Goal: Task Accomplishment & Management: Manage account settings

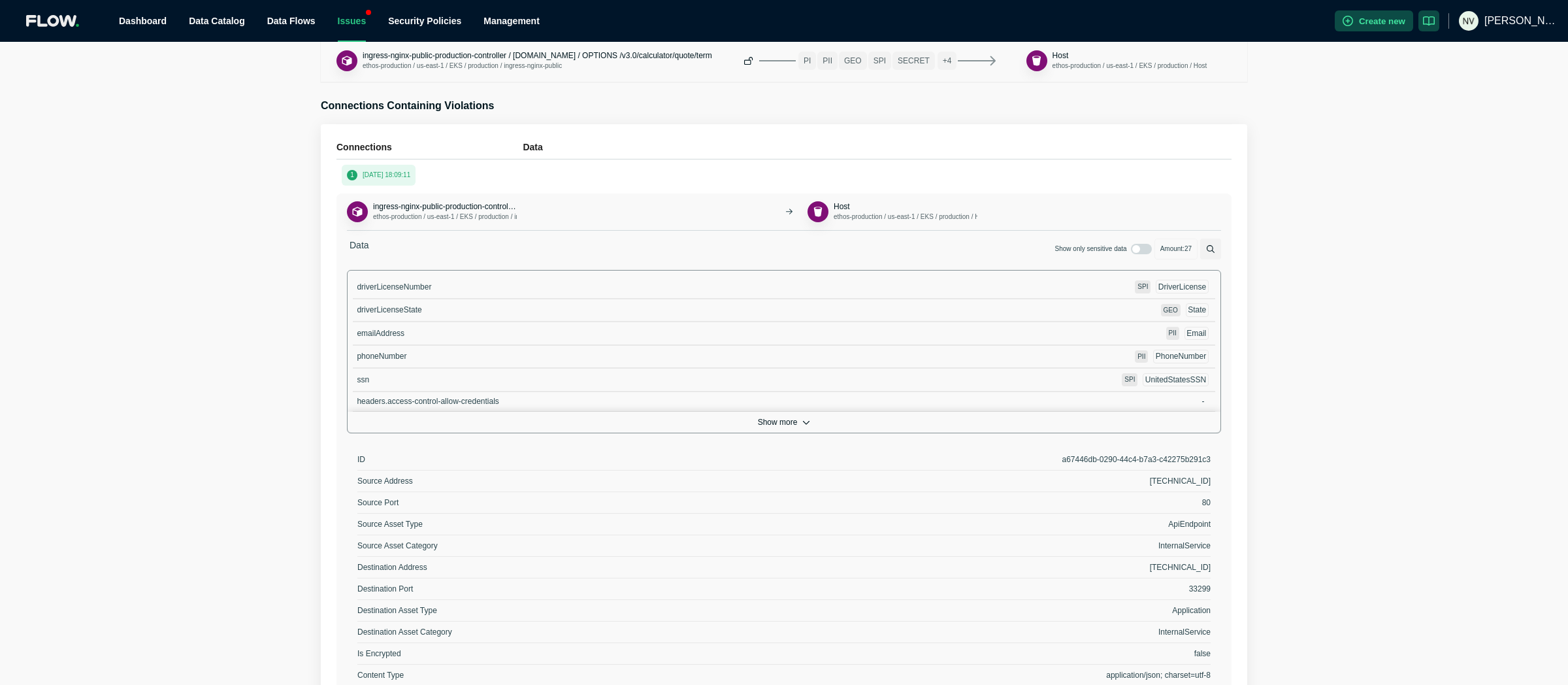
scroll to position [444, 0]
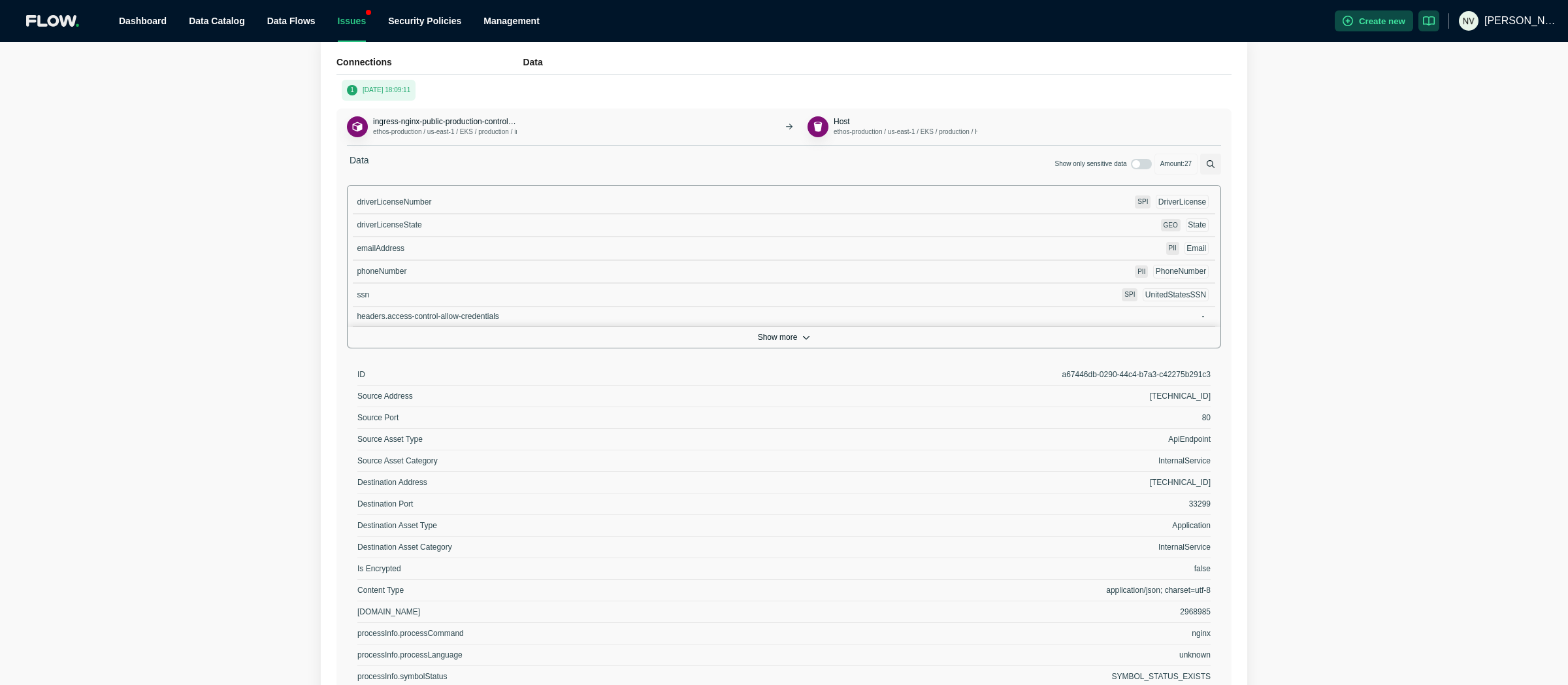
click at [788, 336] on button "Show more" at bounding box center [784, 337] width 873 height 21
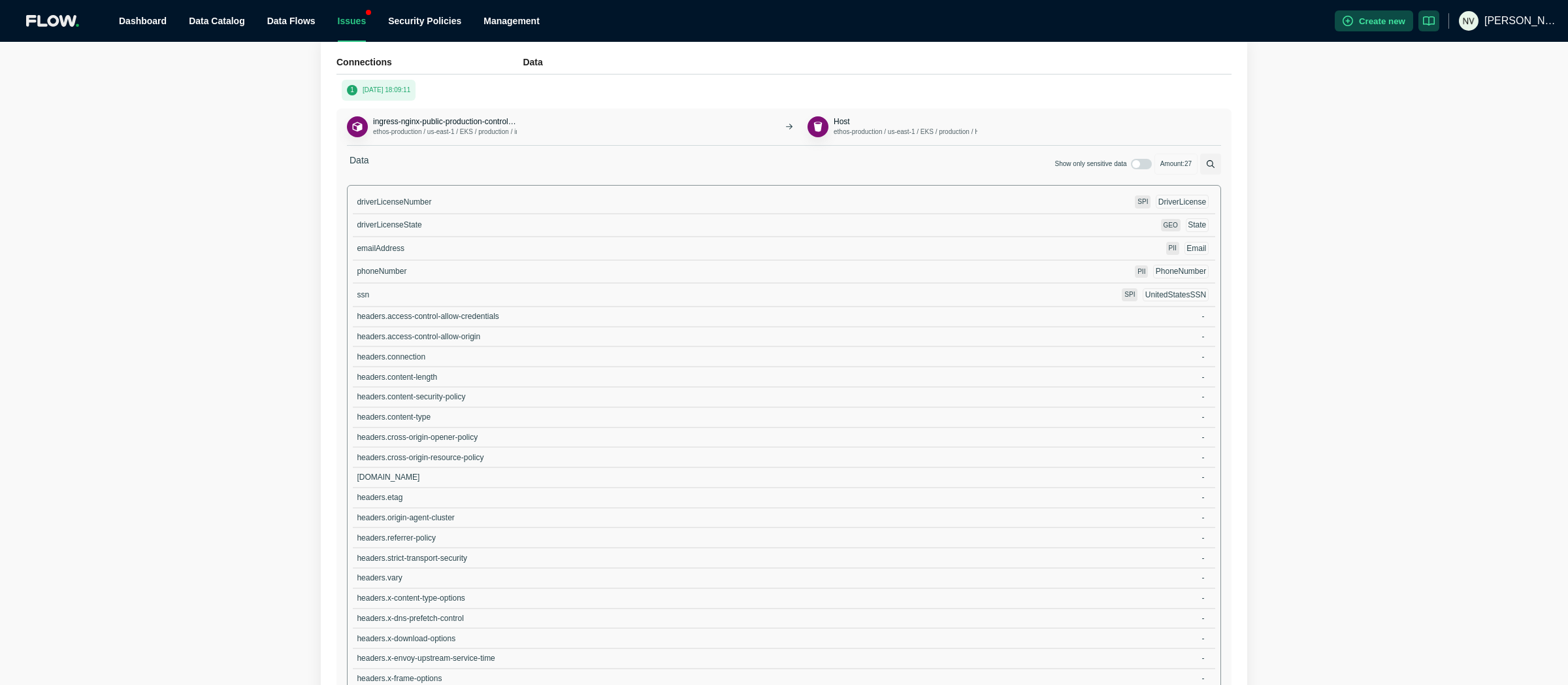
click at [394, 210] on div "driverLicenseNumber SPI DriverLicense" at bounding box center [784, 202] width 862 height 23
click at [396, 200] on span "driverLicenseNumber" at bounding box center [394, 202] width 75 height 9
copy span "driverLicenseNumber"
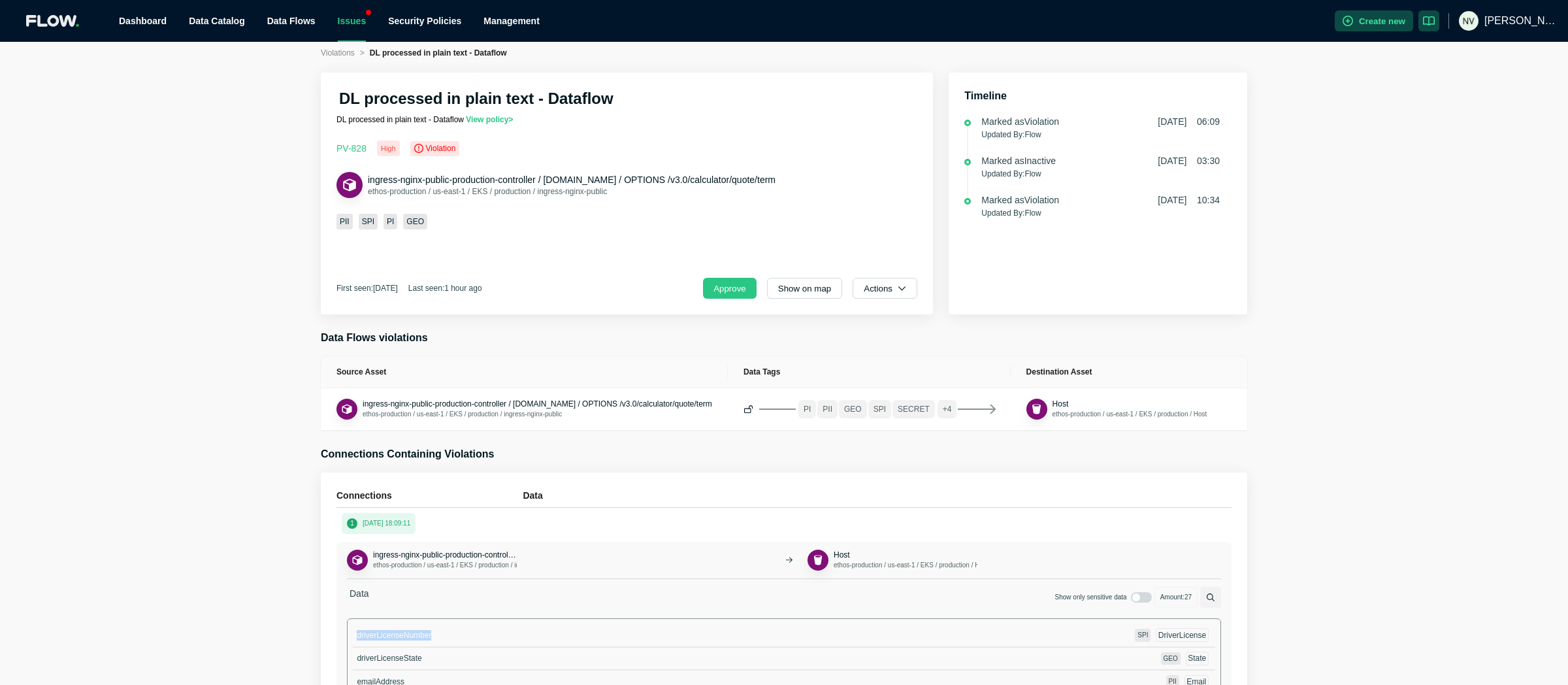
scroll to position [0, 0]
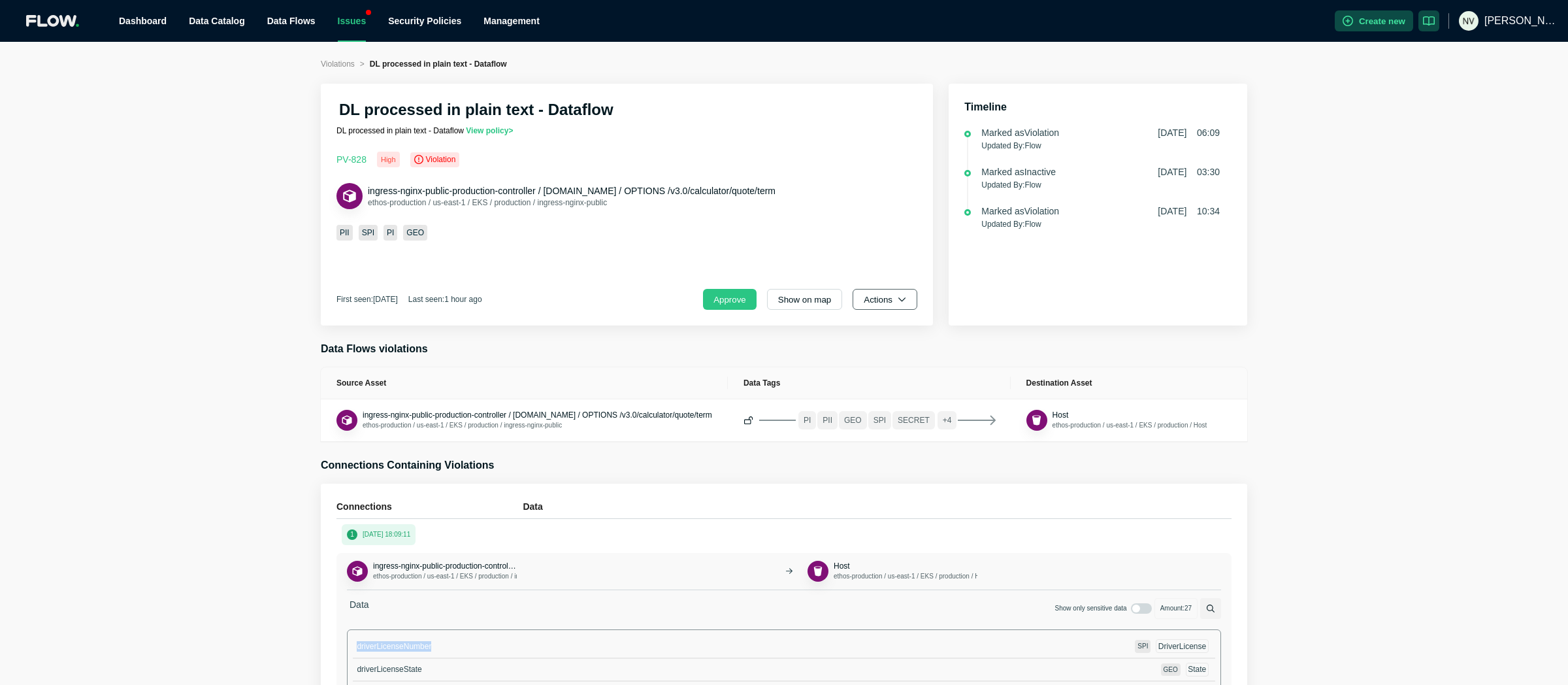
click at [898, 295] on icon "button" at bounding box center [902, 299] width 9 height 9
click at [904, 352] on span "Dismiss" at bounding box center [890, 358] width 45 height 13
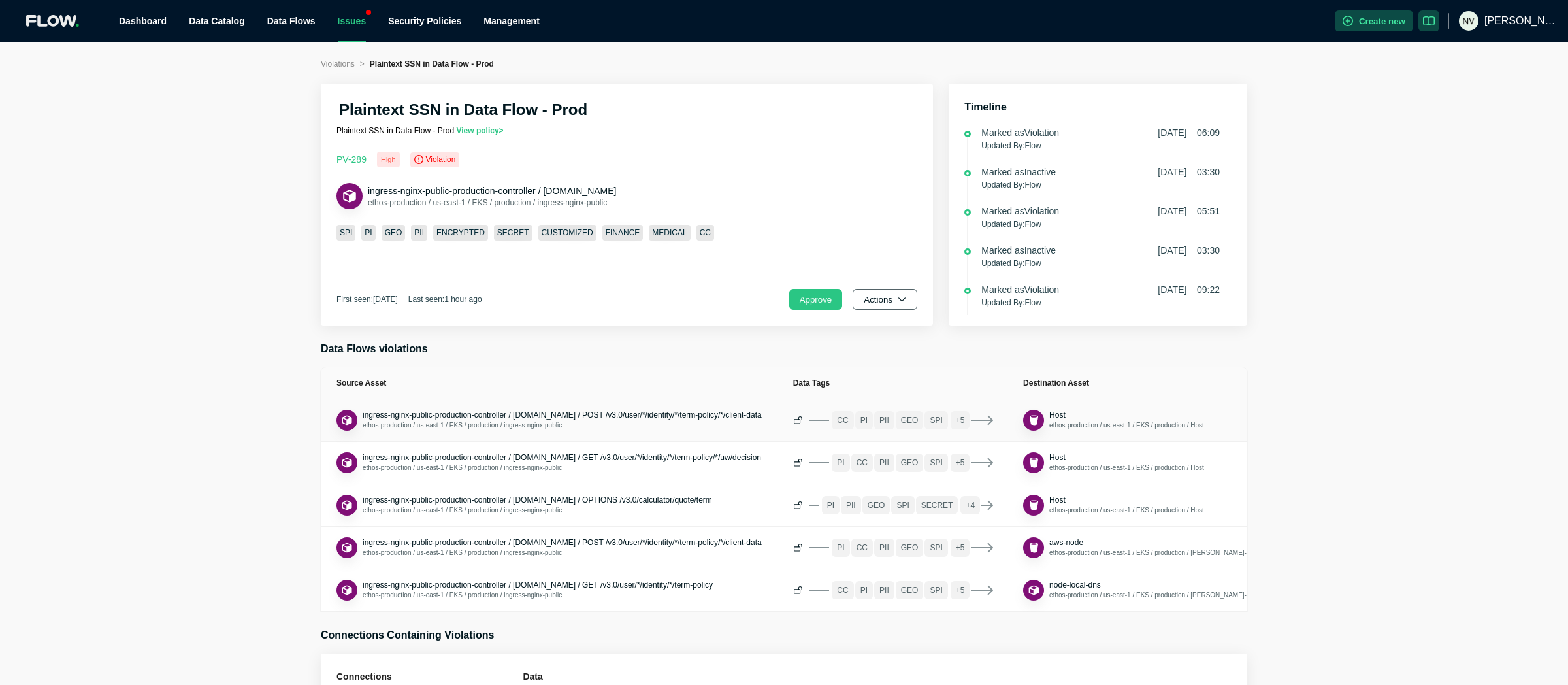
click at [878, 300] on button "Actions" at bounding box center [885, 299] width 65 height 21
click at [679, 289] on div "First seen: 1 year ago Last seen: 1 hour ago Approve Actions Open ticket Dismis…" at bounding box center [627, 299] width 581 height 21
click at [446, 189] on span "ingress-nginx-public-production-controller / api.ethoslife.com" at bounding box center [492, 191] width 248 height 11
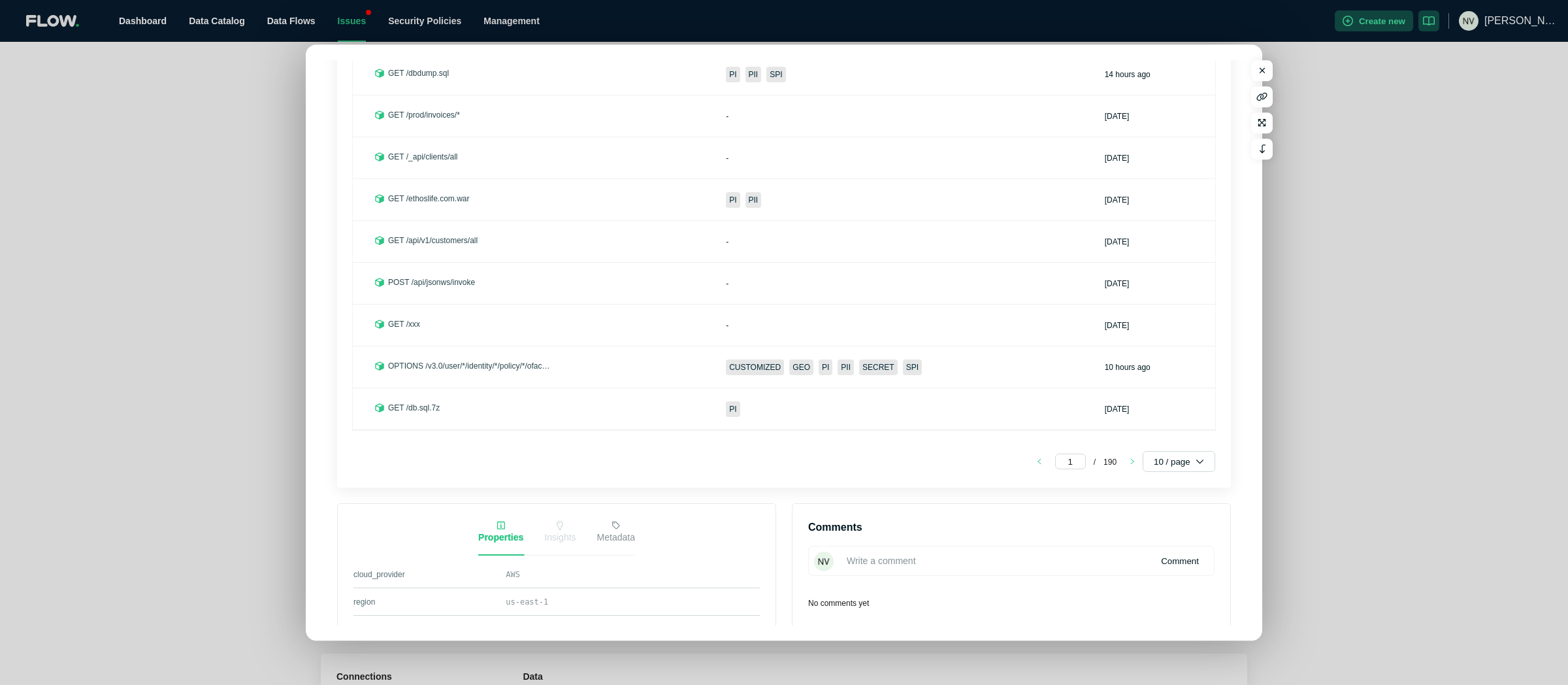
scroll to position [602, 0]
click at [516, 362] on span "OPTIONS /v3.0/user/*/identity/*/policy/*/ofac-check" at bounding box center [470, 361] width 163 height 13
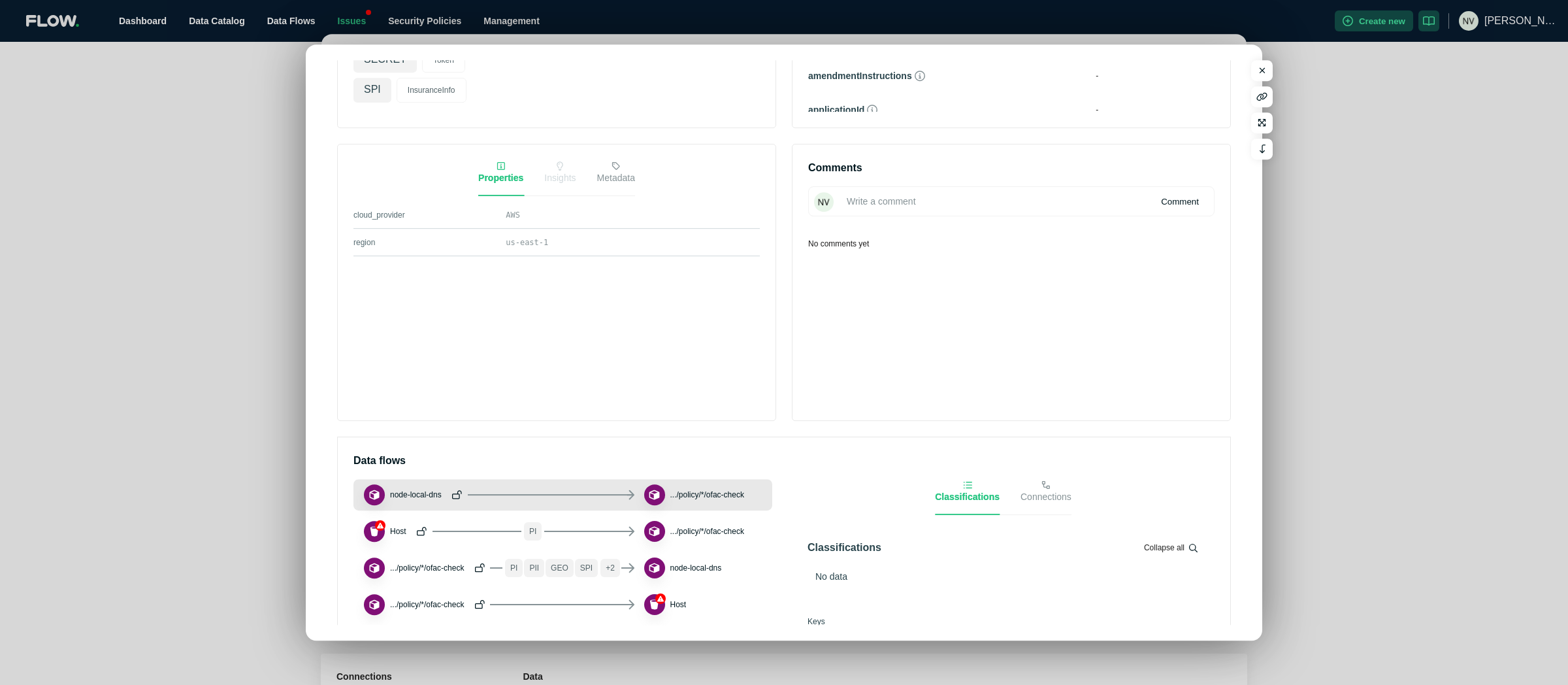
scroll to position [408, 0]
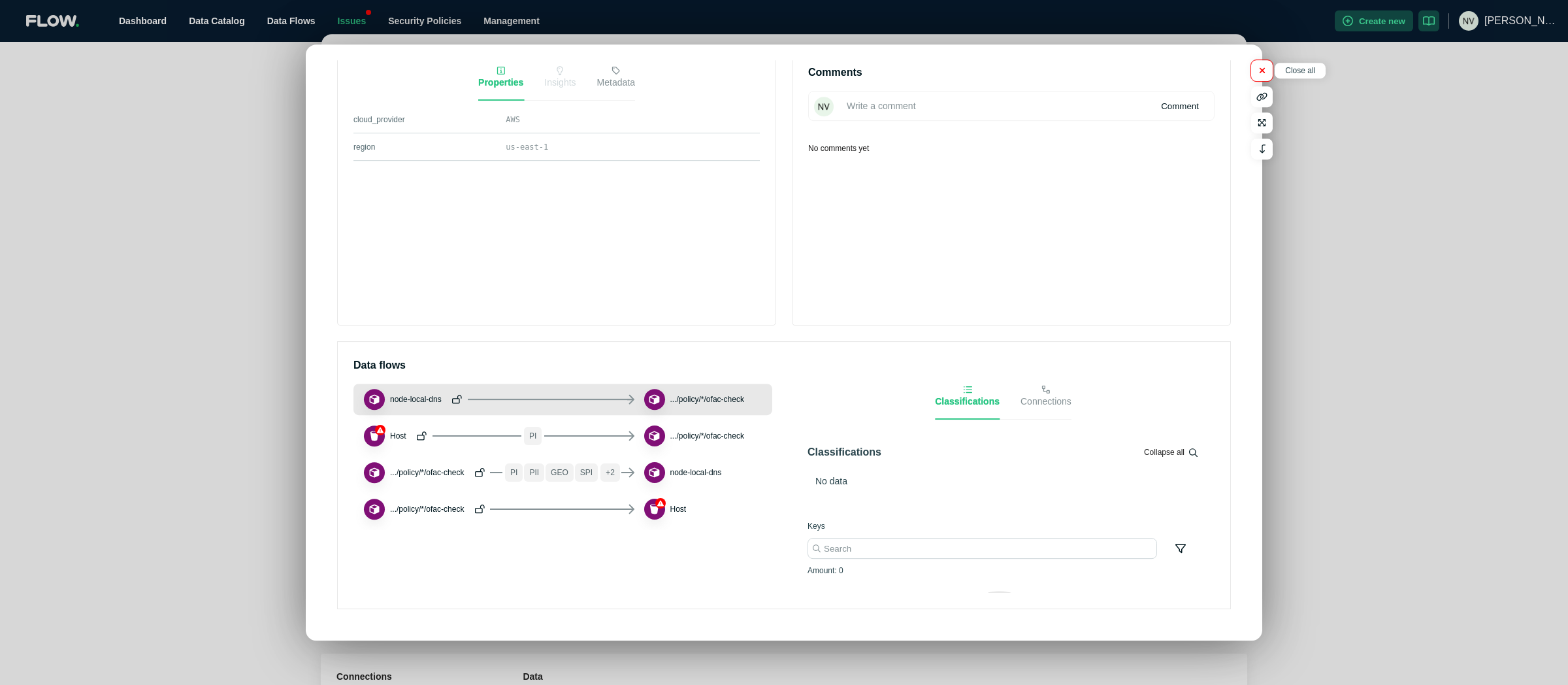
click at [1264, 75] on icon "button" at bounding box center [1263, 70] width 7 height 9
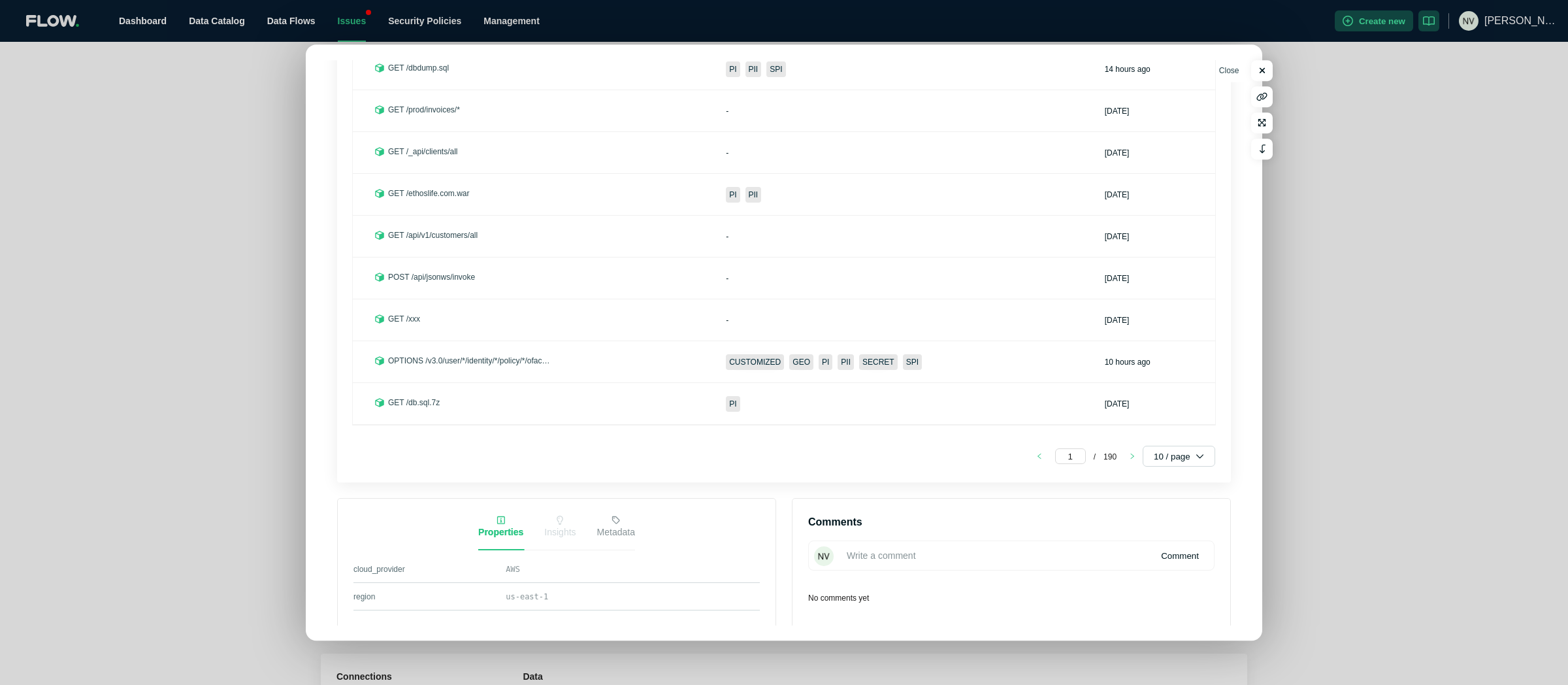
scroll to position [0, 0]
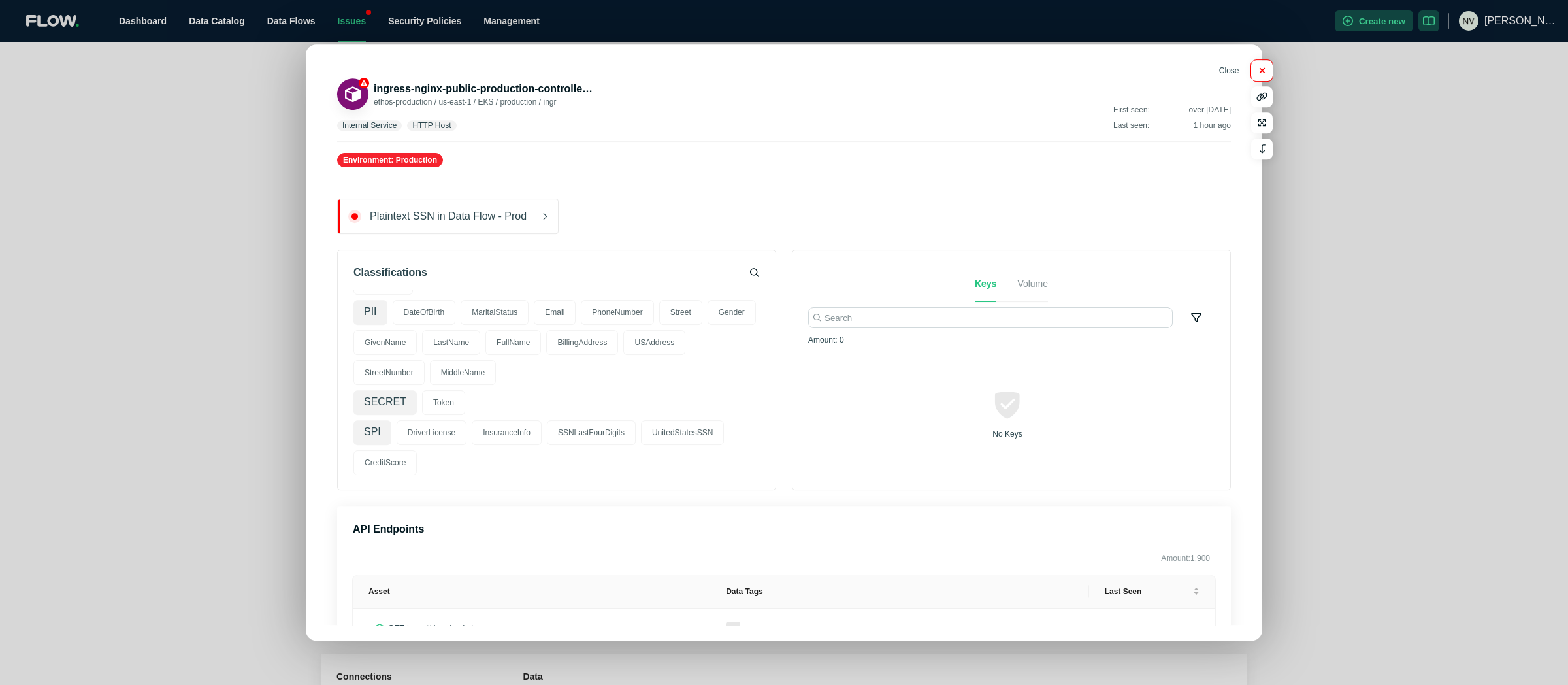
click at [1268, 72] on button "button" at bounding box center [1262, 70] width 21 height 21
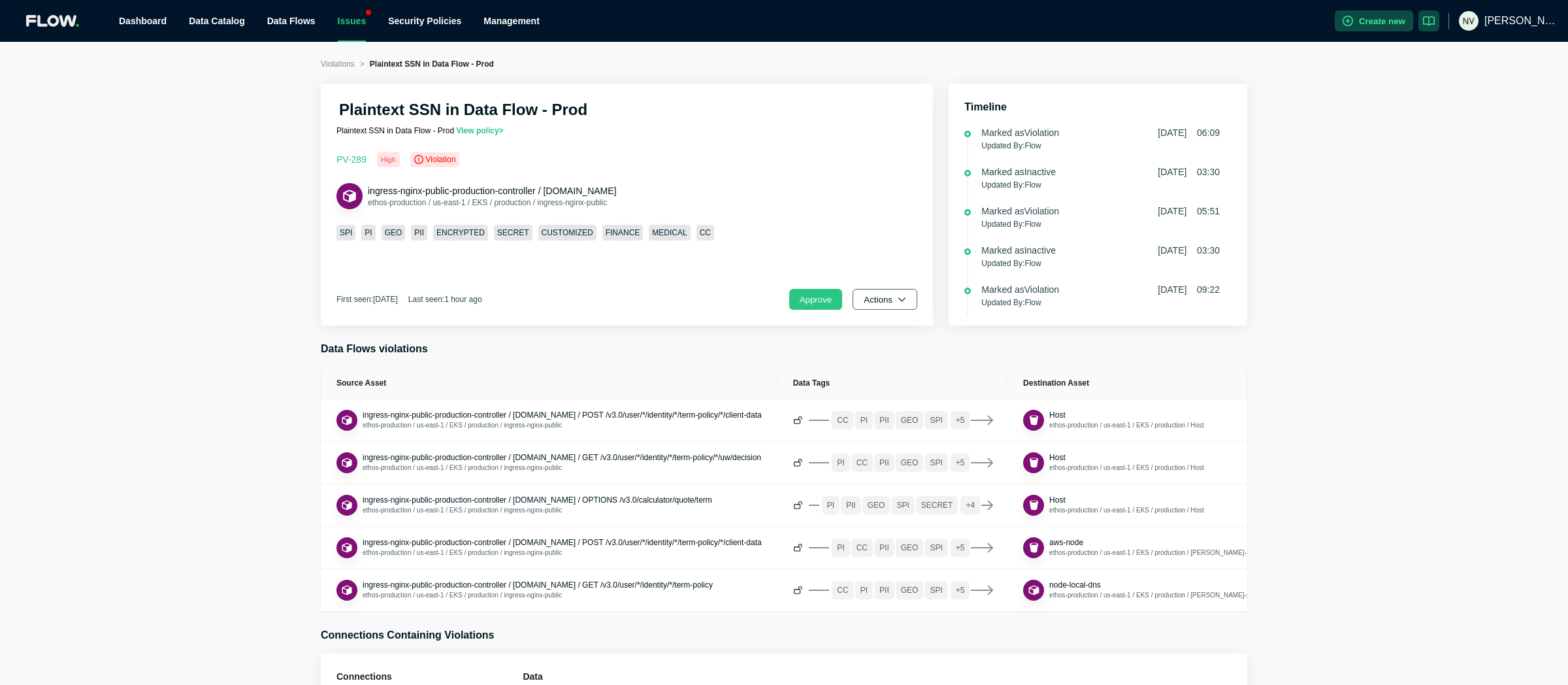
click at [892, 310] on div "Plaintext SSN in Data Flow - Prod Plaintext SSN in Data Flow - Prod View policy…" at bounding box center [627, 204] width 612 height 242
click at [904, 298] on icon "button" at bounding box center [902, 299] width 9 height 9
click at [911, 355] on span "Dismiss" at bounding box center [890, 358] width 45 height 13
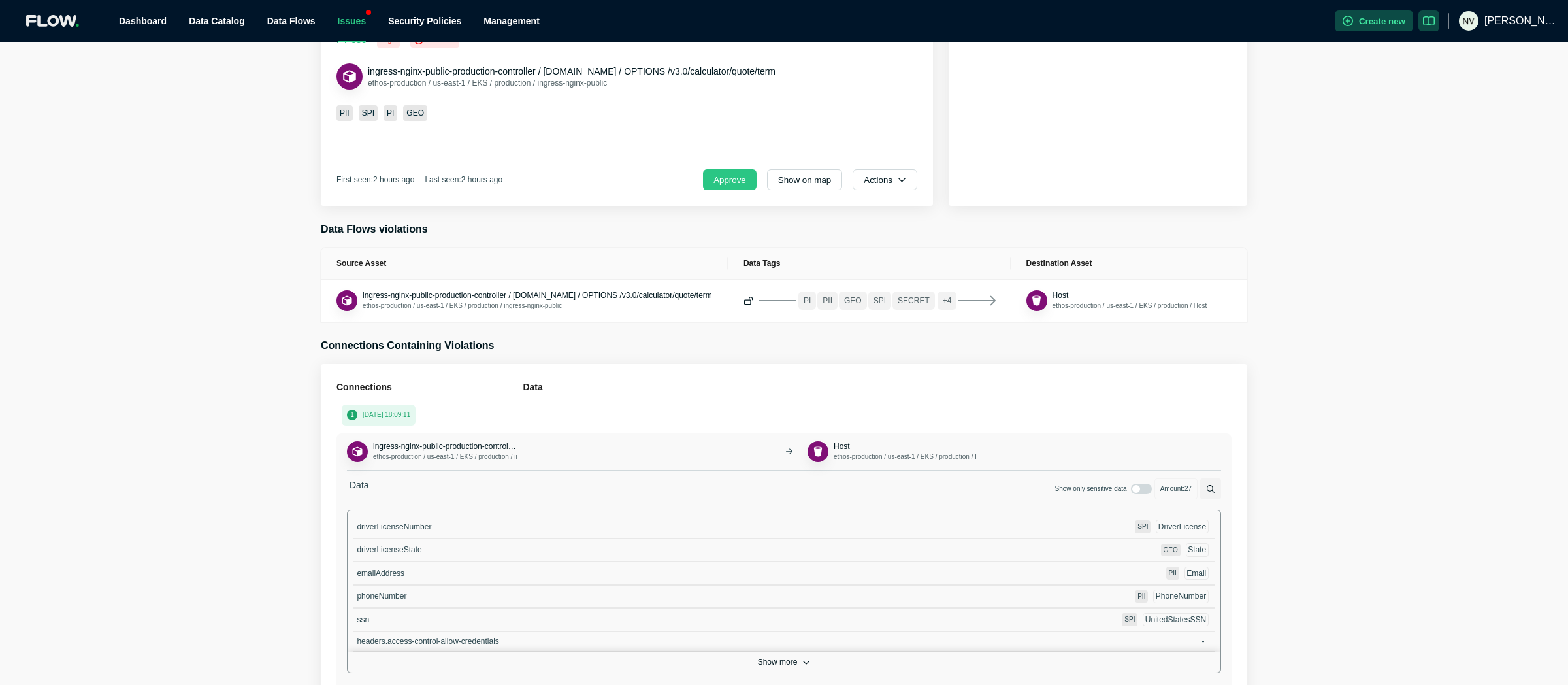
scroll to position [131, 0]
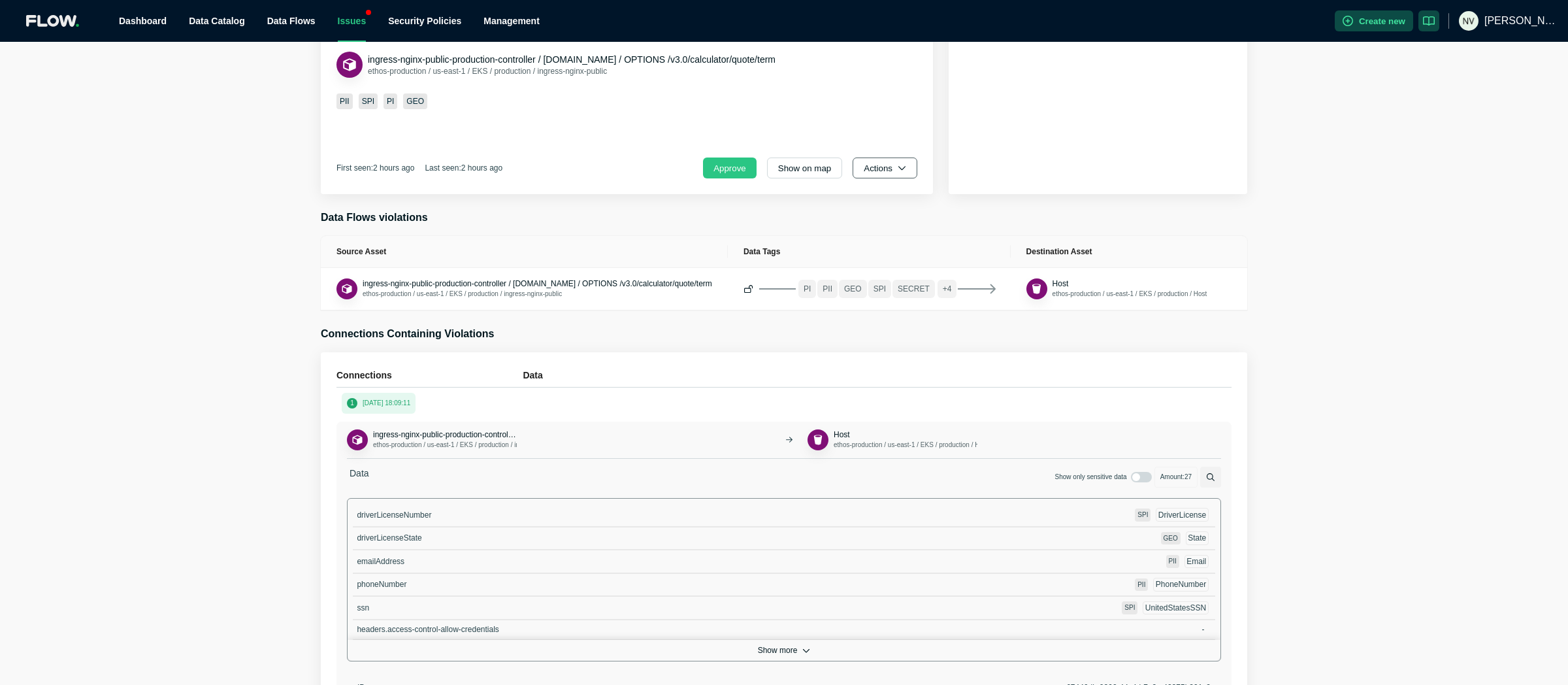
click at [880, 170] on button "Actions" at bounding box center [885, 167] width 65 height 21
click at [893, 230] on span "Dismiss" at bounding box center [890, 226] width 45 height 13
